Goal: Task Accomplishment & Management: Use online tool/utility

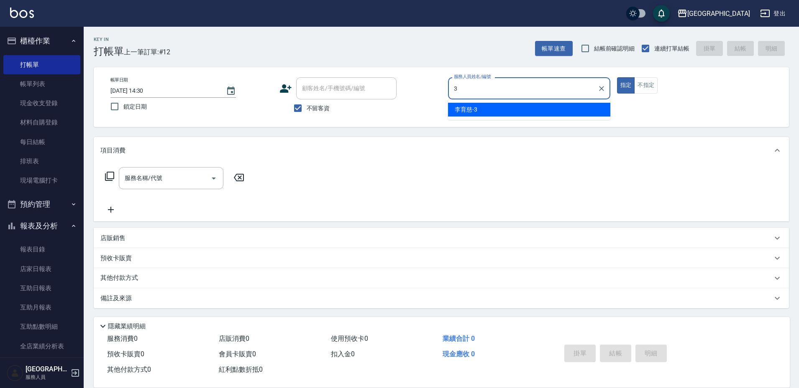
type input "[PERSON_NAME]-3"
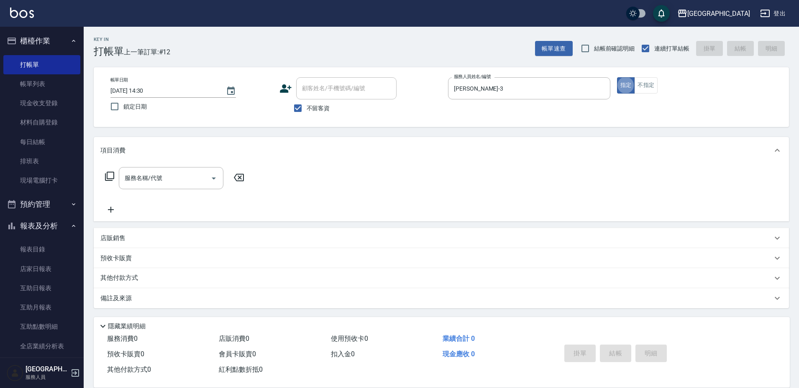
type button "true"
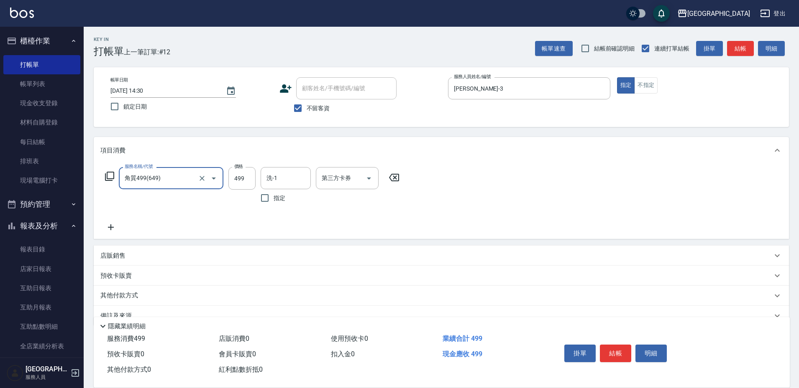
type input "角質499(649)"
type input "500"
type input "[PERSON_NAME]-3"
drag, startPoint x: 572, startPoint y: 159, endPoint x: 454, endPoint y: 189, distance: 122.1
click at [570, 161] on div "項目消費" at bounding box center [441, 150] width 695 height 27
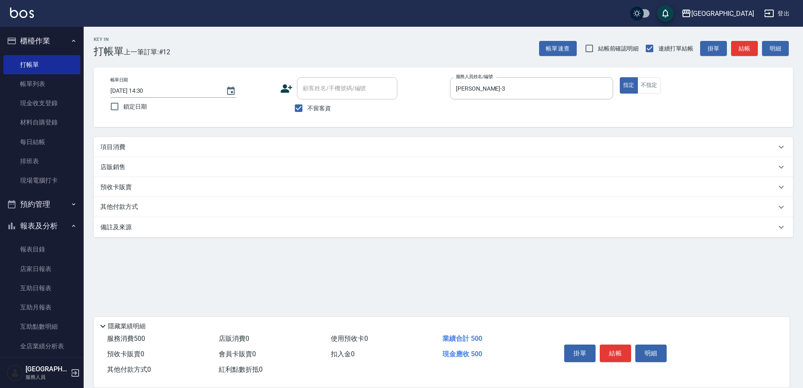
click at [120, 151] on p "項目消費" at bounding box center [112, 147] width 25 height 9
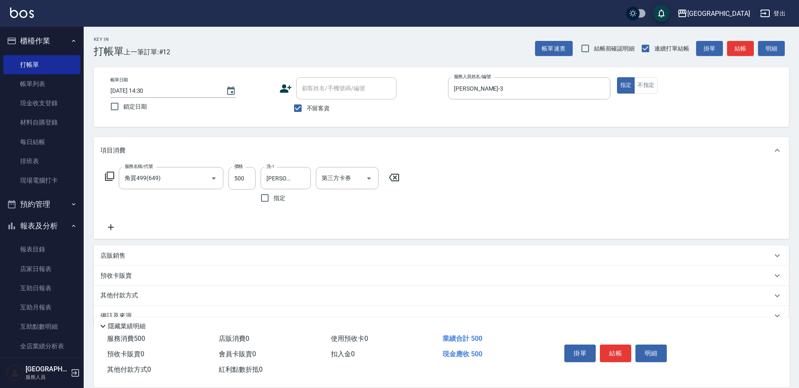
click at [113, 228] on icon at bounding box center [110, 227] width 21 height 10
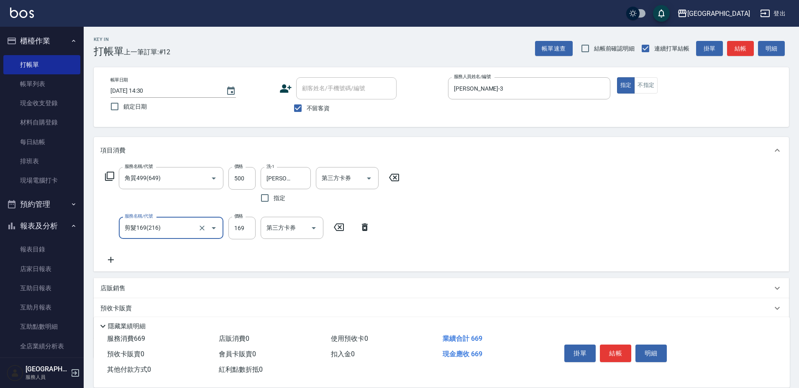
type input "剪髮169(216)"
type input "250"
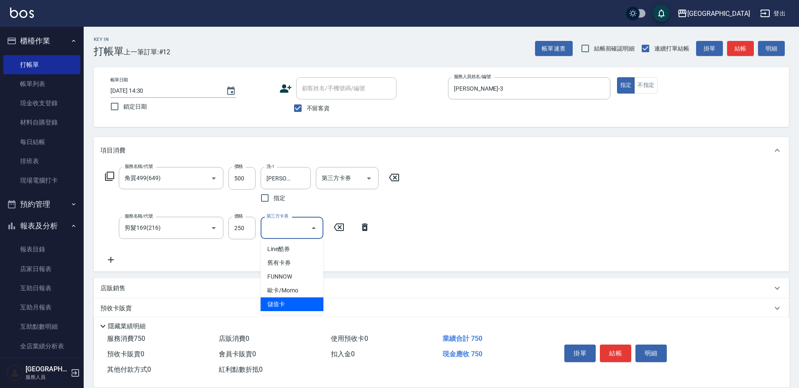
type input "儲值卡"
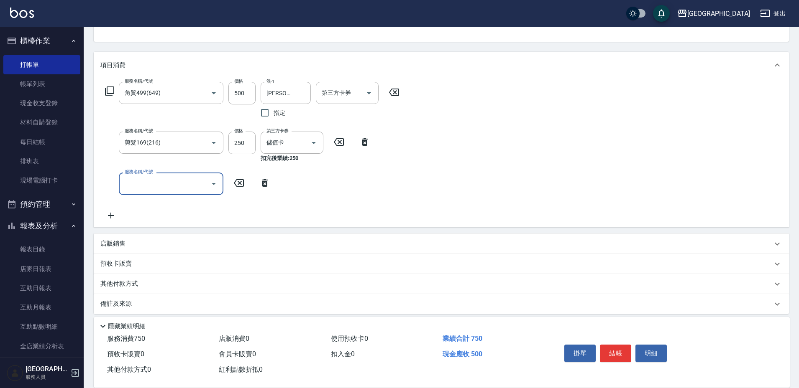
scroll to position [92, 0]
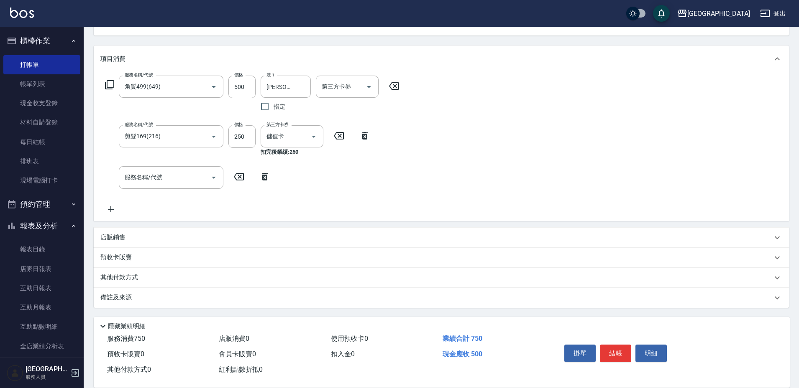
click at [129, 276] on p "其他付款方式" at bounding box center [121, 277] width 42 height 9
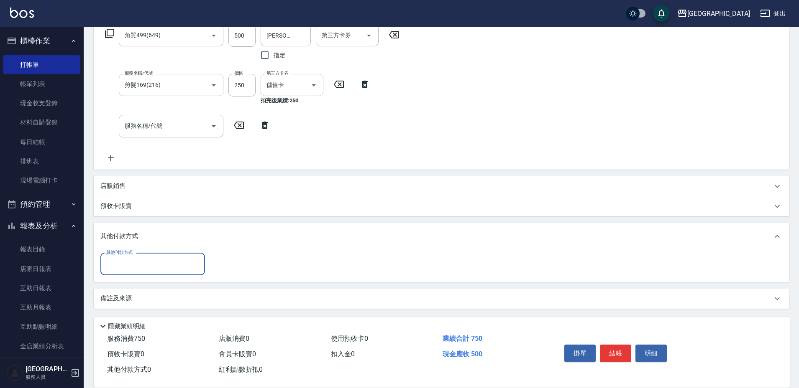
scroll to position [144, 0]
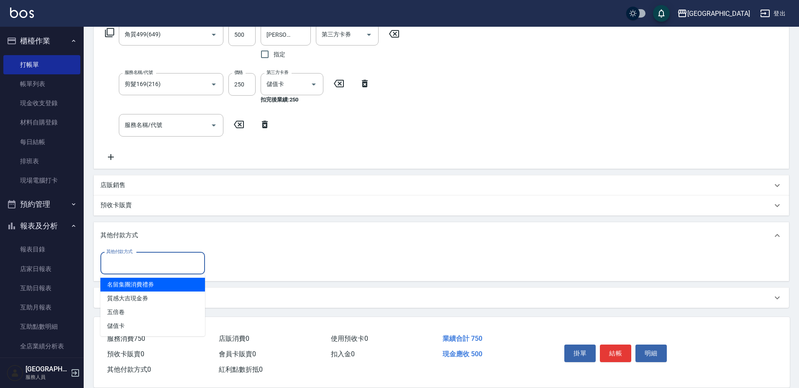
type input "名留集團消費禮券"
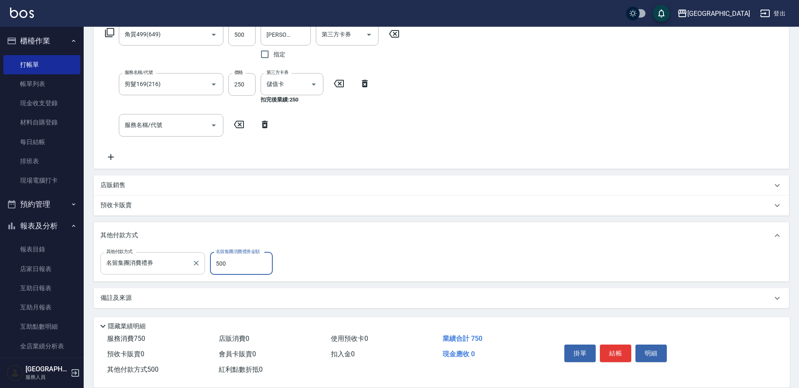
type input "500"
type input "[DATE] 17:37"
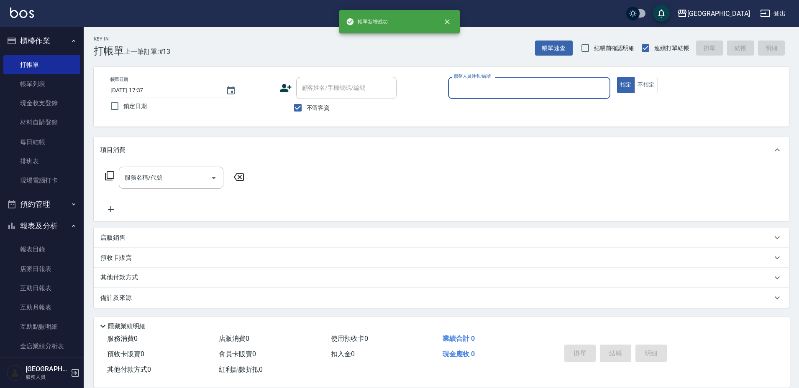
scroll to position [0, 0]
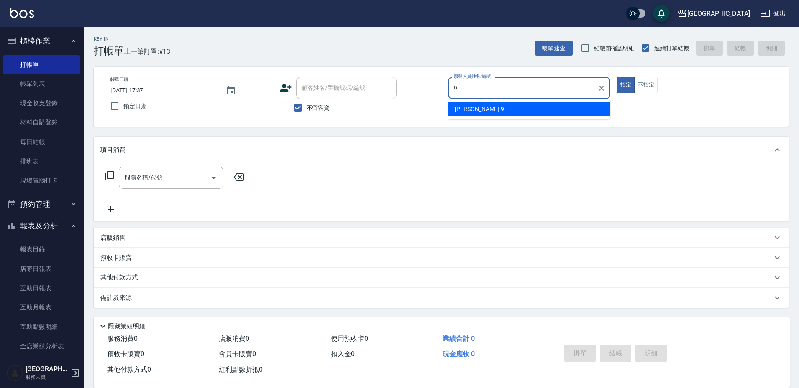
type input "[PERSON_NAME]-9"
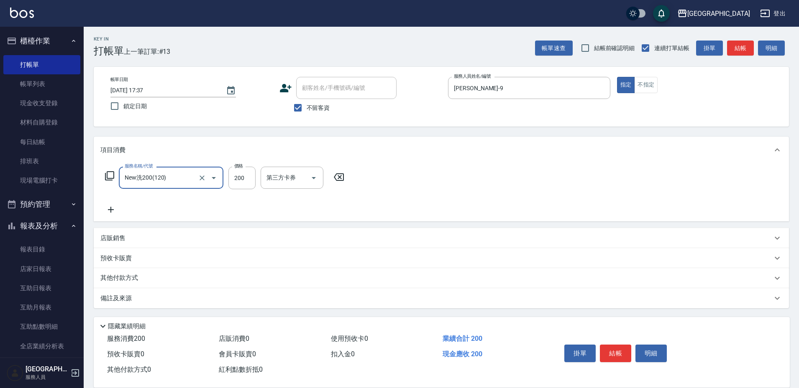
type input "New洗200(120)"
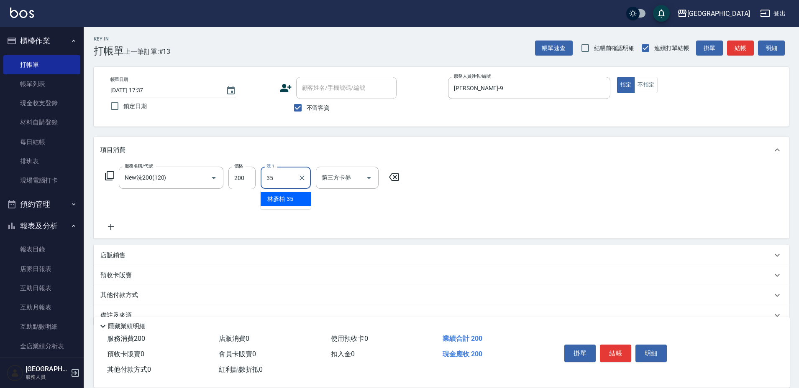
type input "[PERSON_NAME]-35"
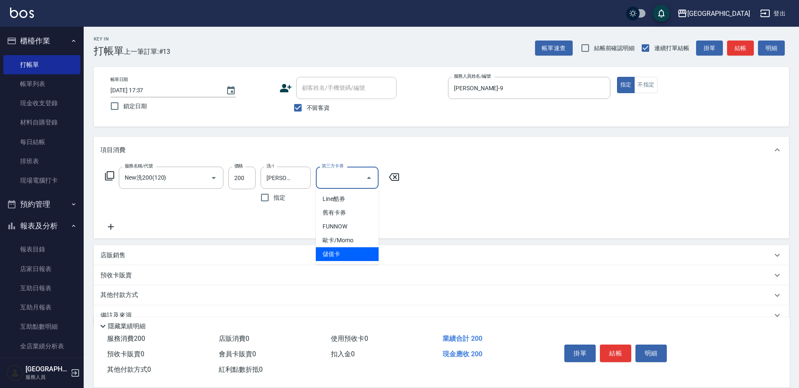
type input "儲值卡"
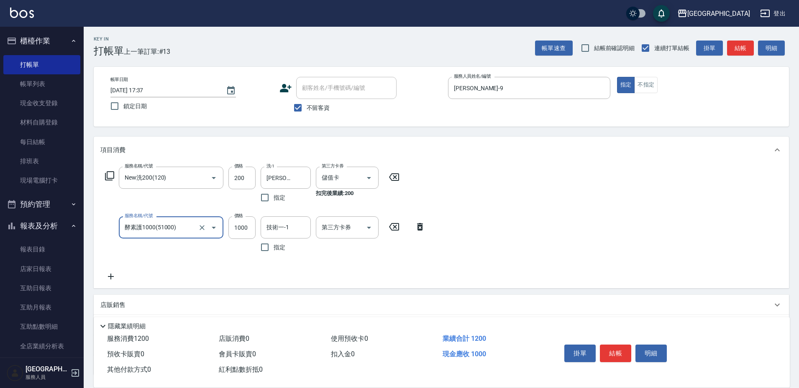
type input "酵素護1000(51000)"
type input "900"
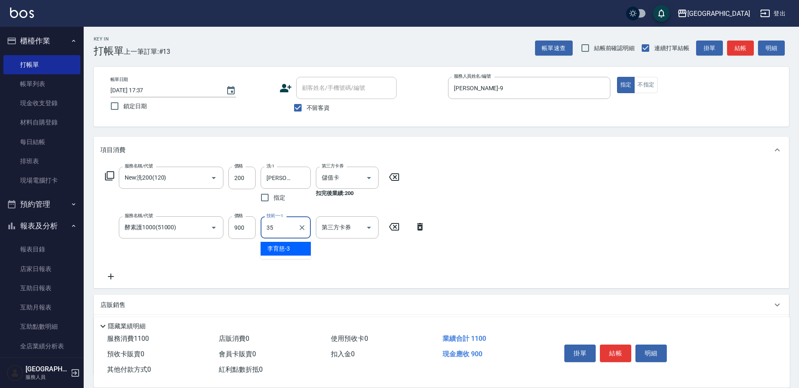
type input "[PERSON_NAME]-35"
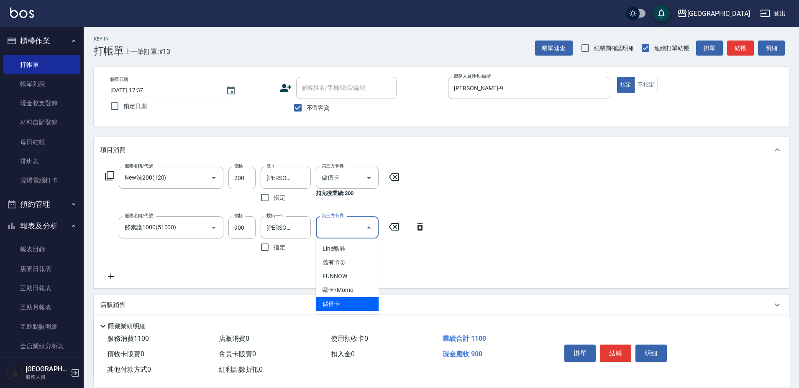
type input "儲值卡"
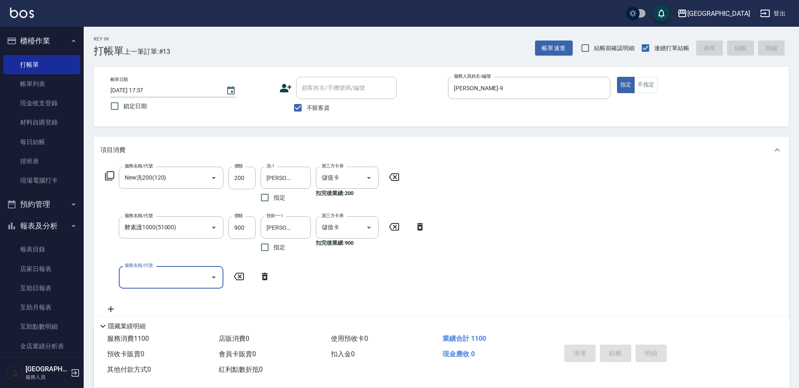
type input "[DATE] 17:38"
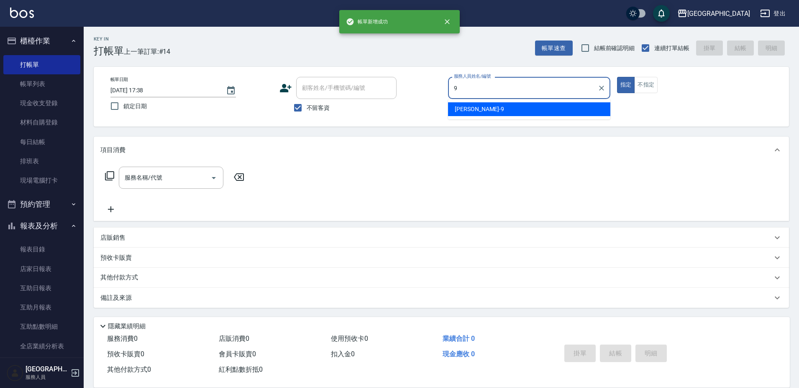
type input "[PERSON_NAME]-9"
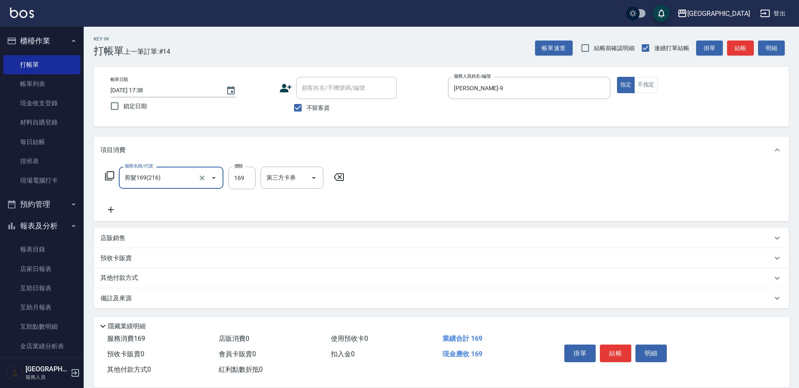
type input "剪髮169(216)"
type input "50"
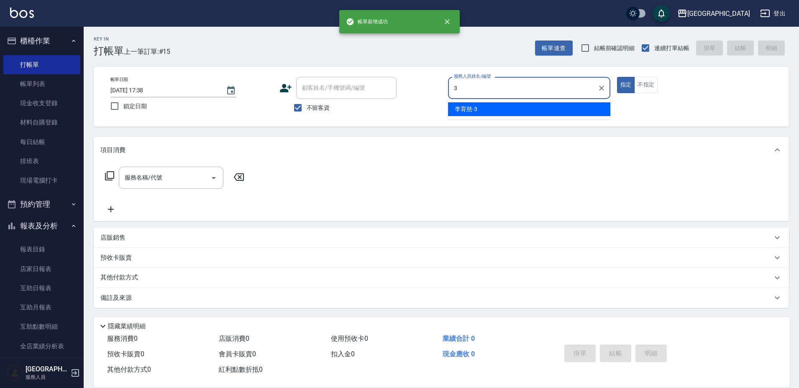
type input "[PERSON_NAME]-3"
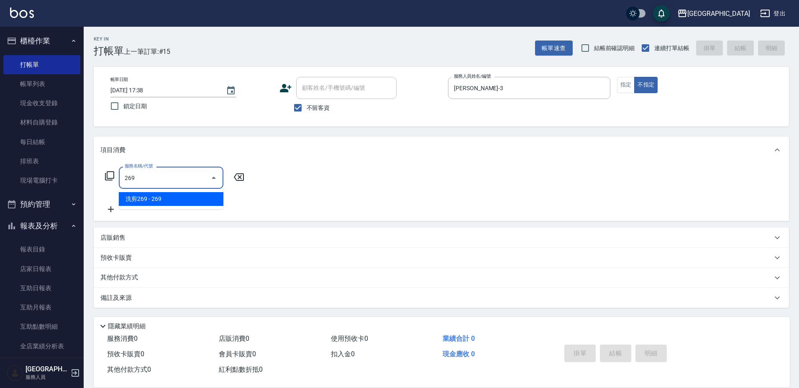
type input "洗剪269(226)"
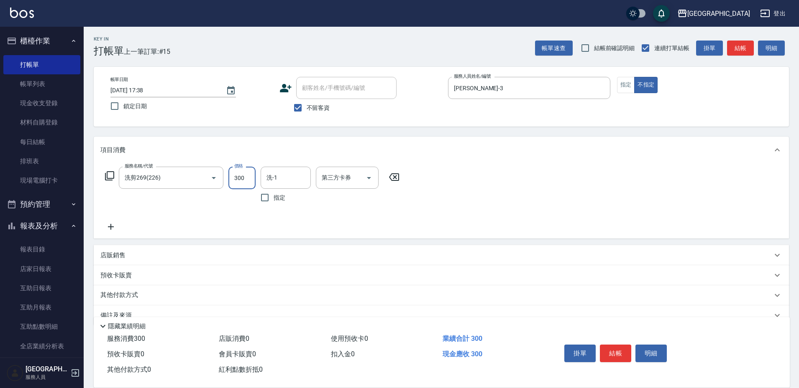
type input "300"
type input "[PERSON_NAME]-3"
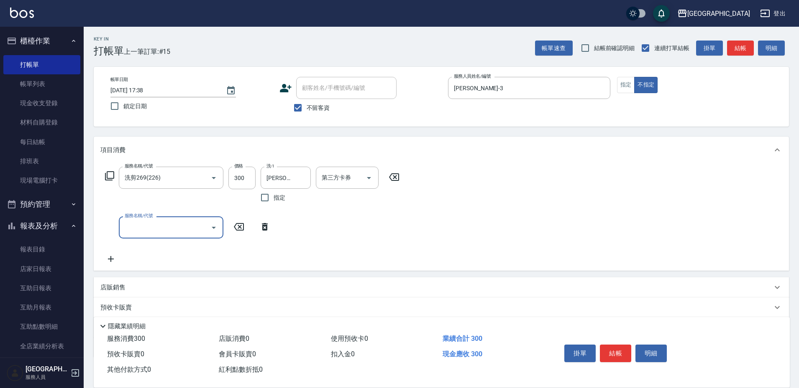
type input "1"
type input "精油50(105)"
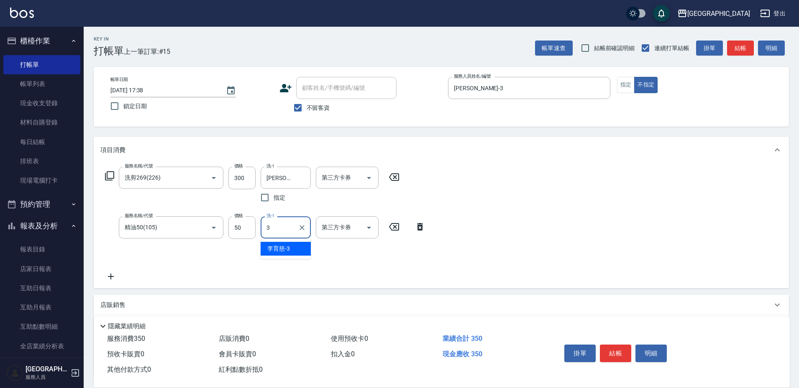
type input "[PERSON_NAME]-3"
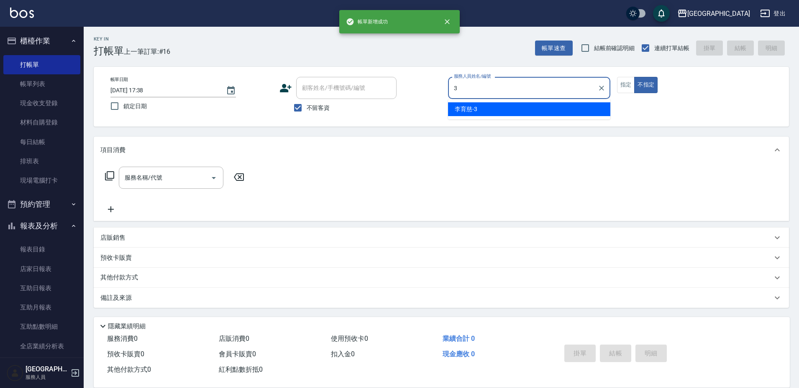
type input "[PERSON_NAME]-3"
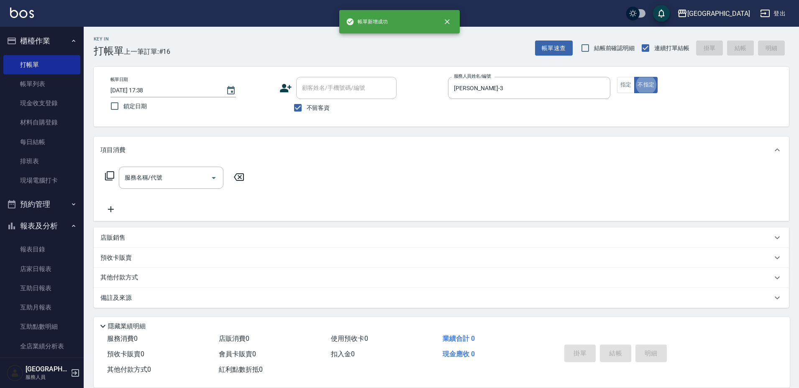
type button "false"
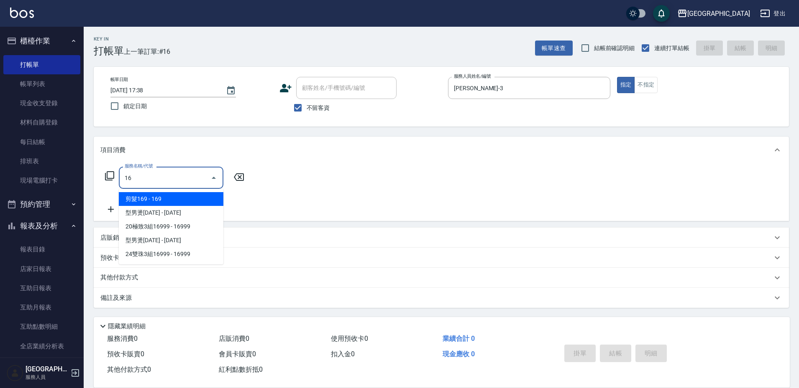
type input "剪髮169(216)"
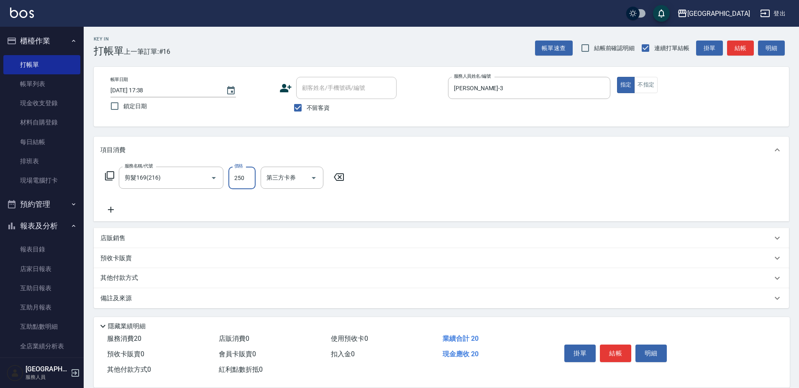
type input "250"
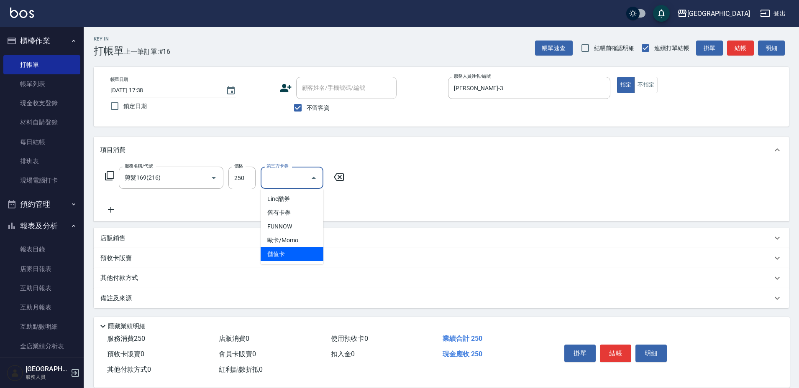
type input "儲值卡"
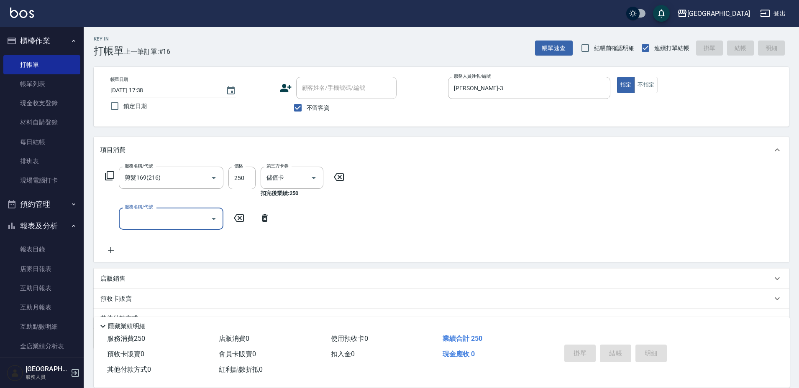
type input "[DATE] 17:39"
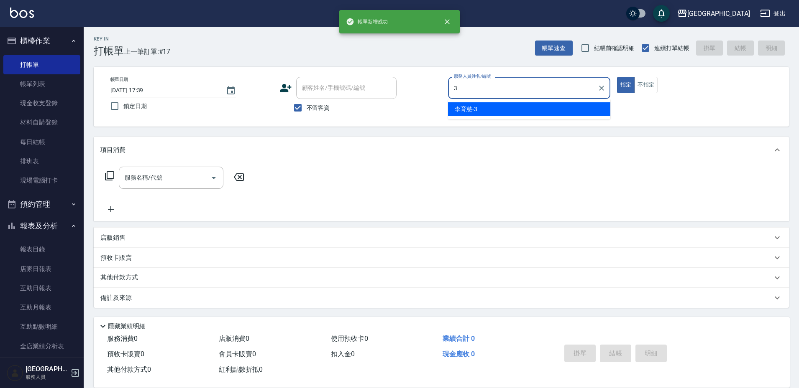
type input "[PERSON_NAME]-3"
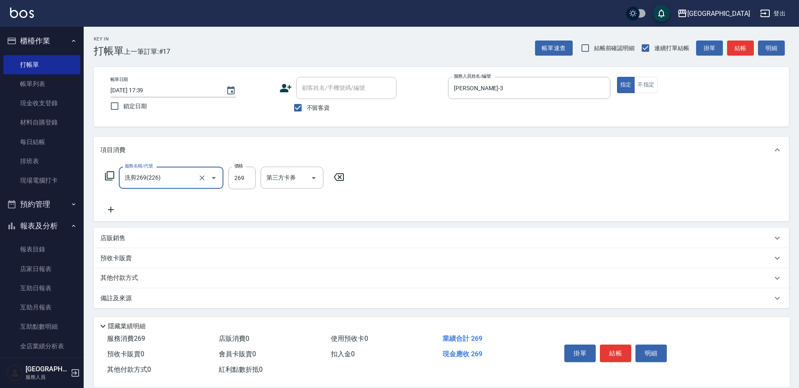
type input "洗剪269(226)"
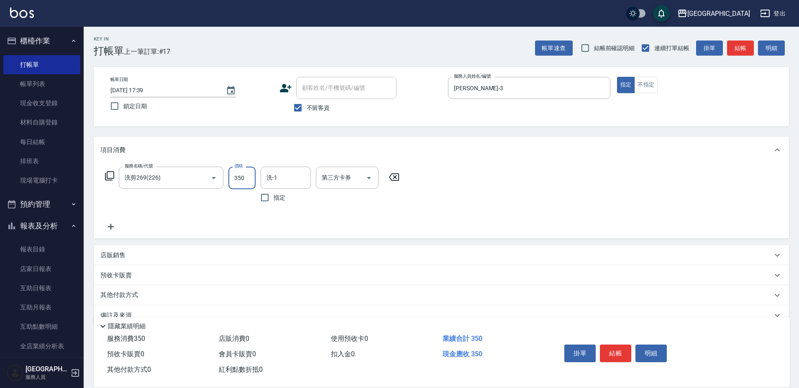
type input "350"
type input "[PERSON_NAME]25"
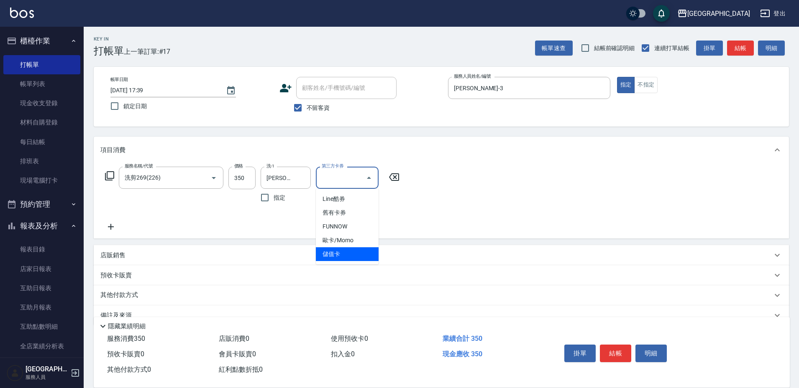
type input "儲值卡"
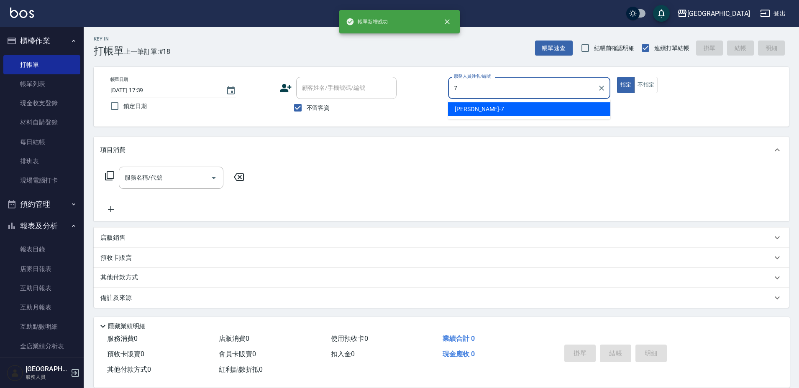
type input "[PERSON_NAME]-7"
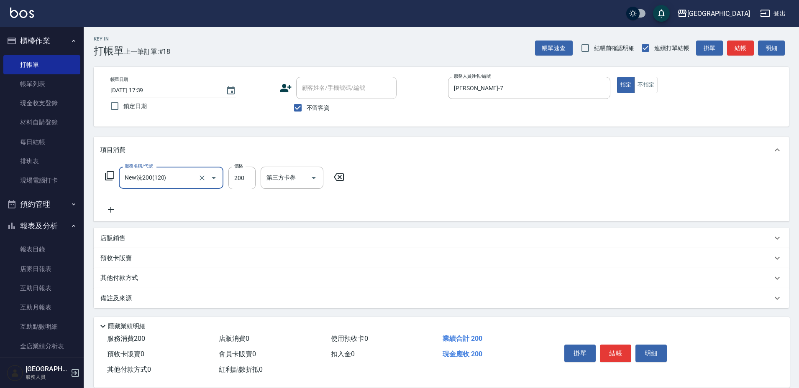
type input "New洗200(120)"
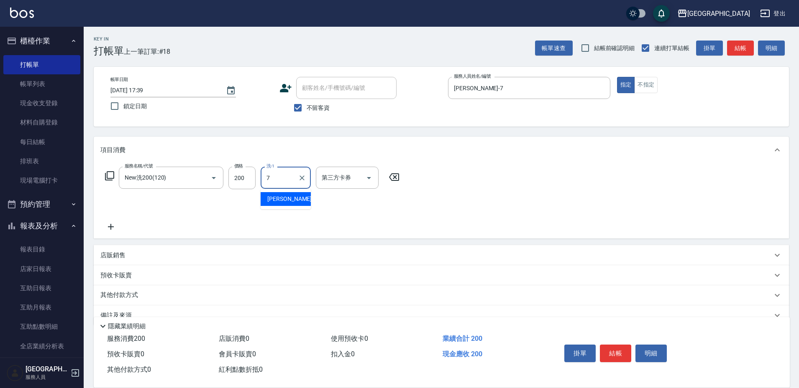
type input "[PERSON_NAME]-7"
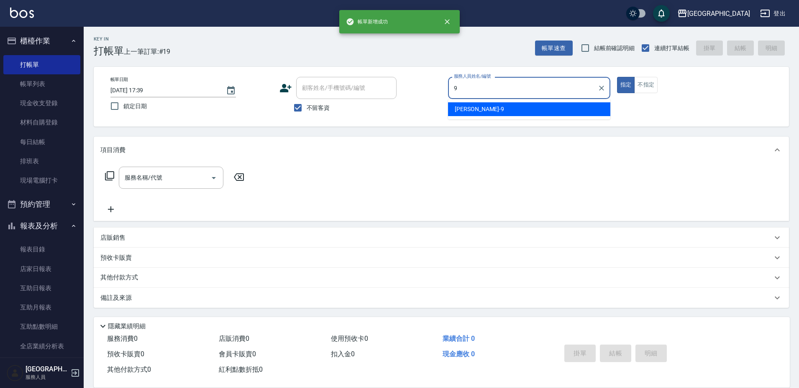
type input "[PERSON_NAME]-9"
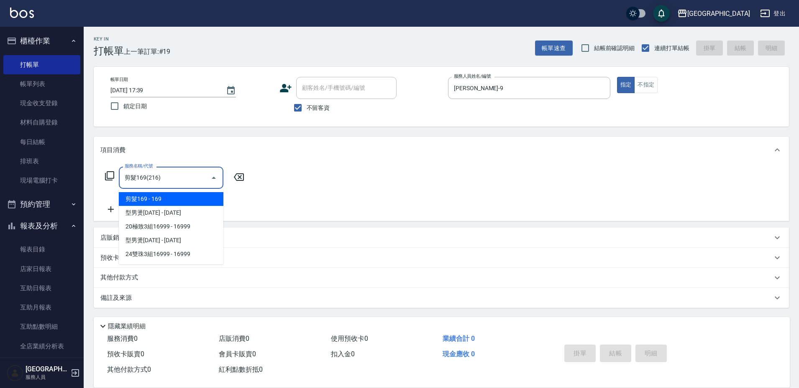
type input "剪髮169(216)"
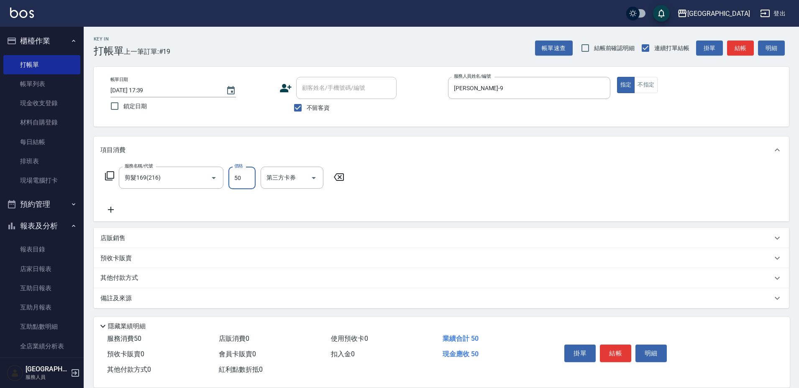
type input "50"
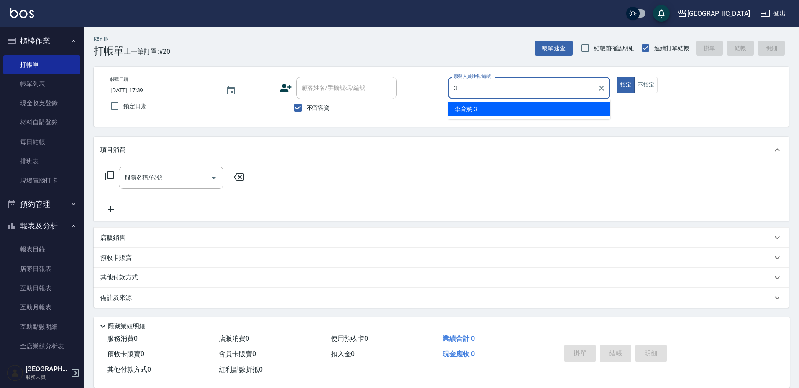
type input "[PERSON_NAME]-3"
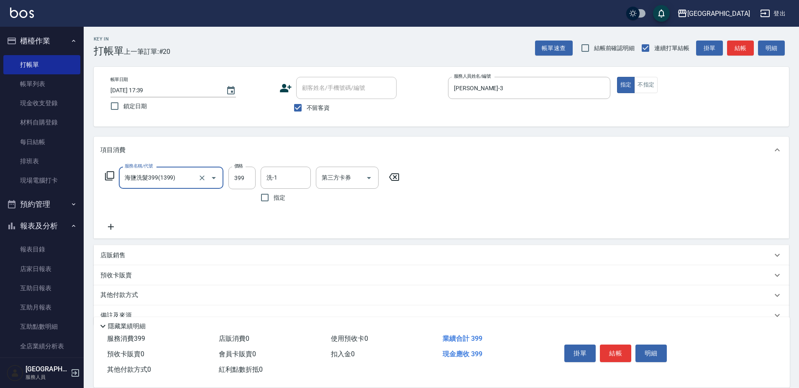
type input "海鹽洗髮399(1399)"
type input "[PERSON_NAME]25"
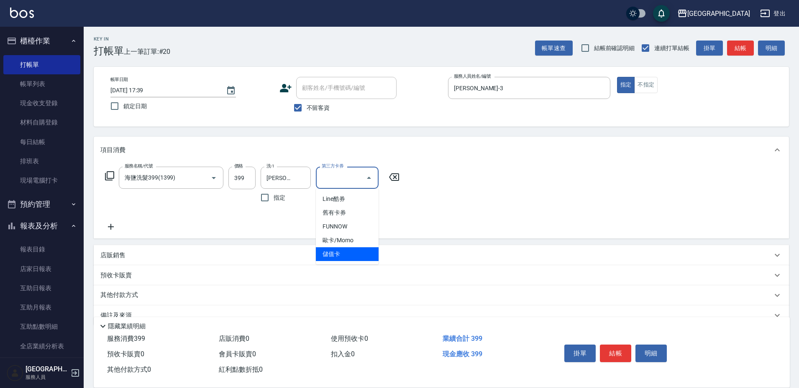
type input "儲值卡"
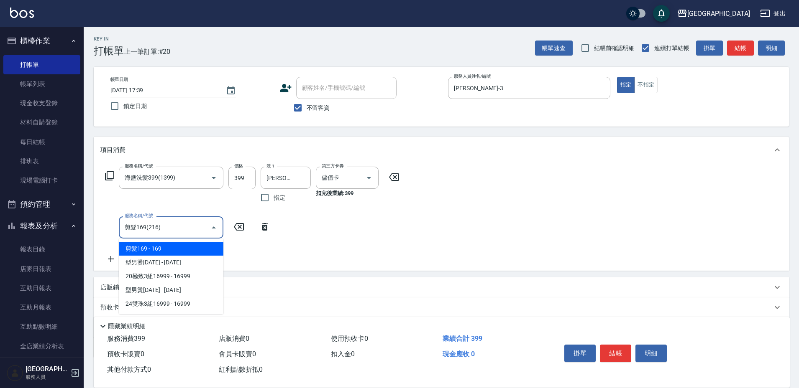
type input "剪髮169(216)"
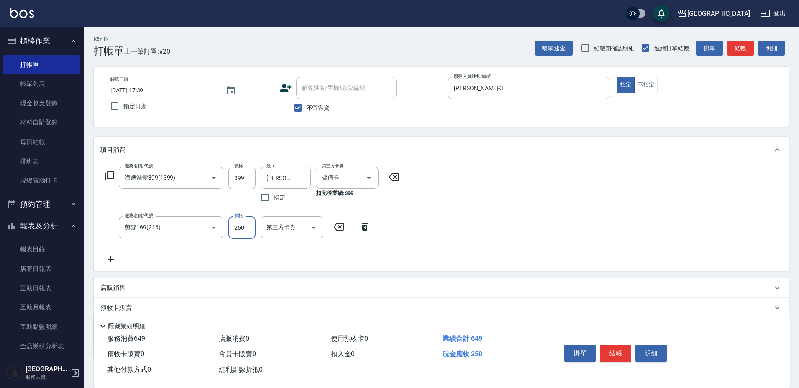
type input "250"
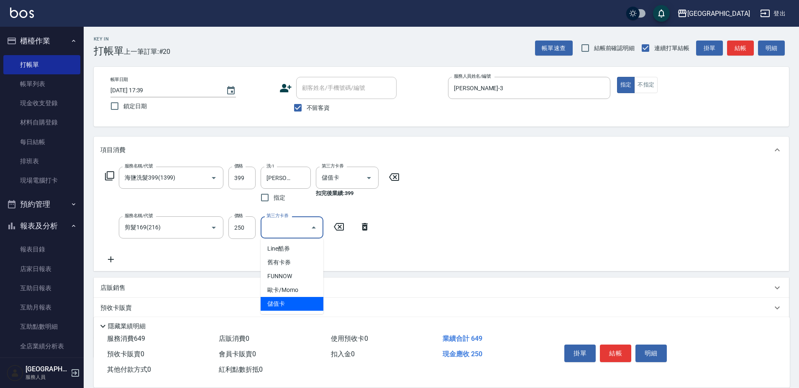
type input "儲值卡"
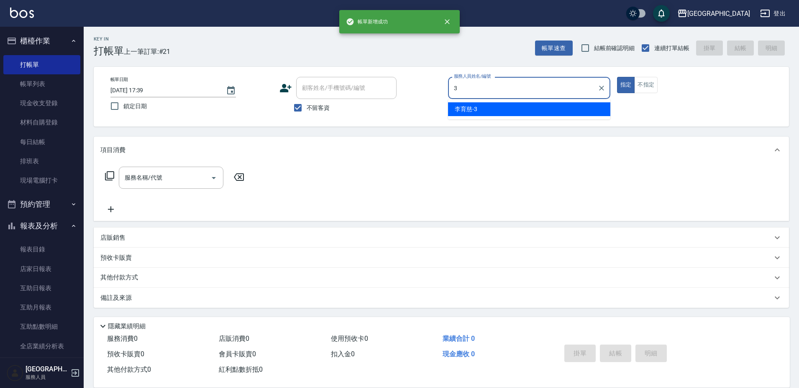
type input "[PERSON_NAME]-3"
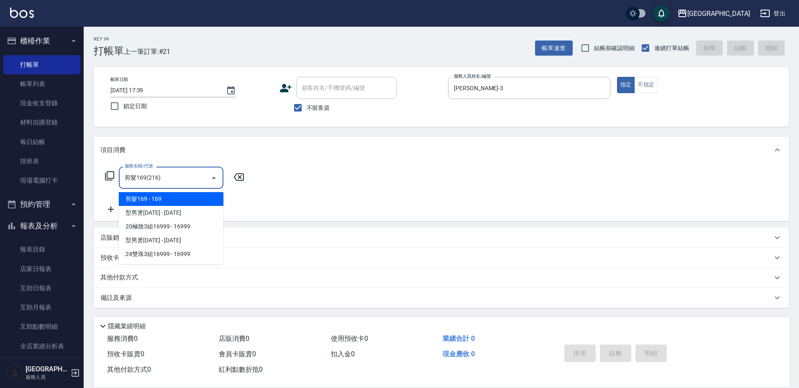
type input "剪髮169(216)"
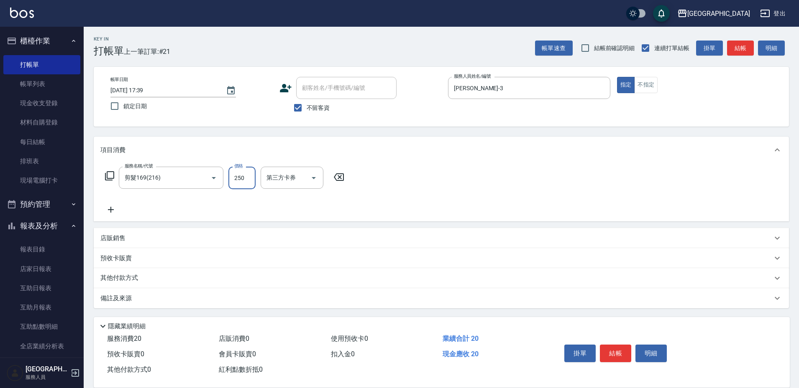
type input "250"
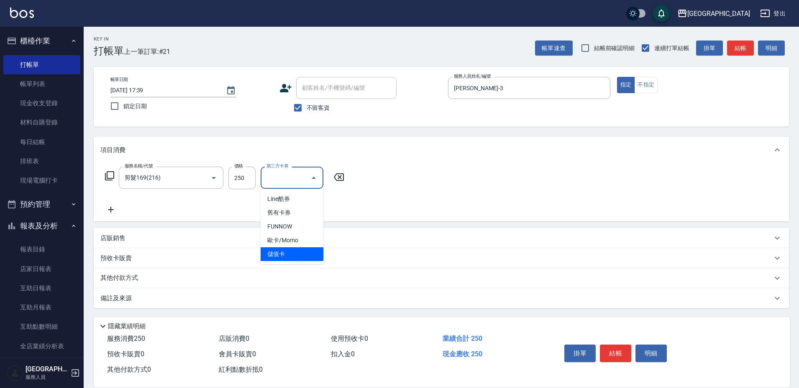
type input "儲值卡"
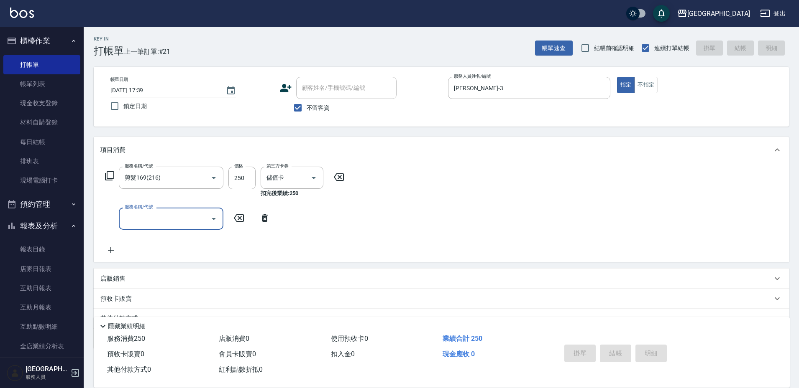
type input "[DATE] 17:40"
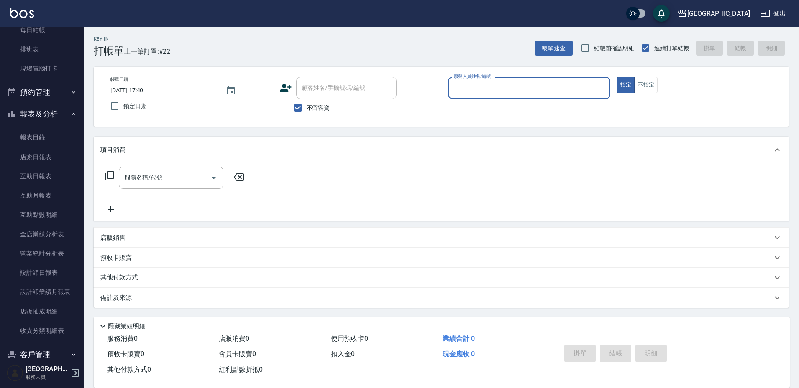
scroll to position [125, 0]
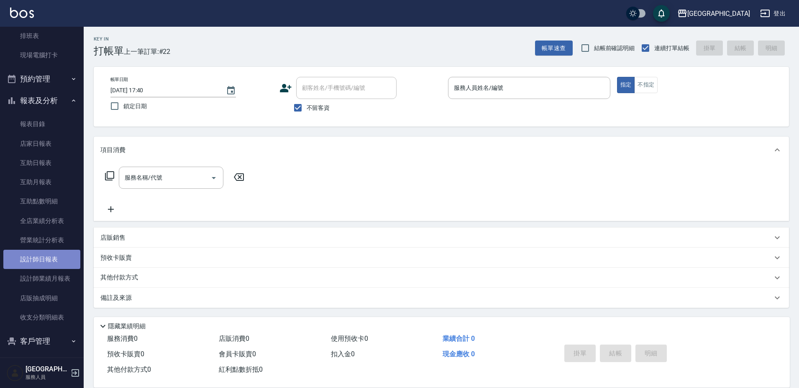
click at [56, 261] on link "設計師日報表" at bounding box center [41, 259] width 77 height 19
